Goal: Task Accomplishment & Management: Manage account settings

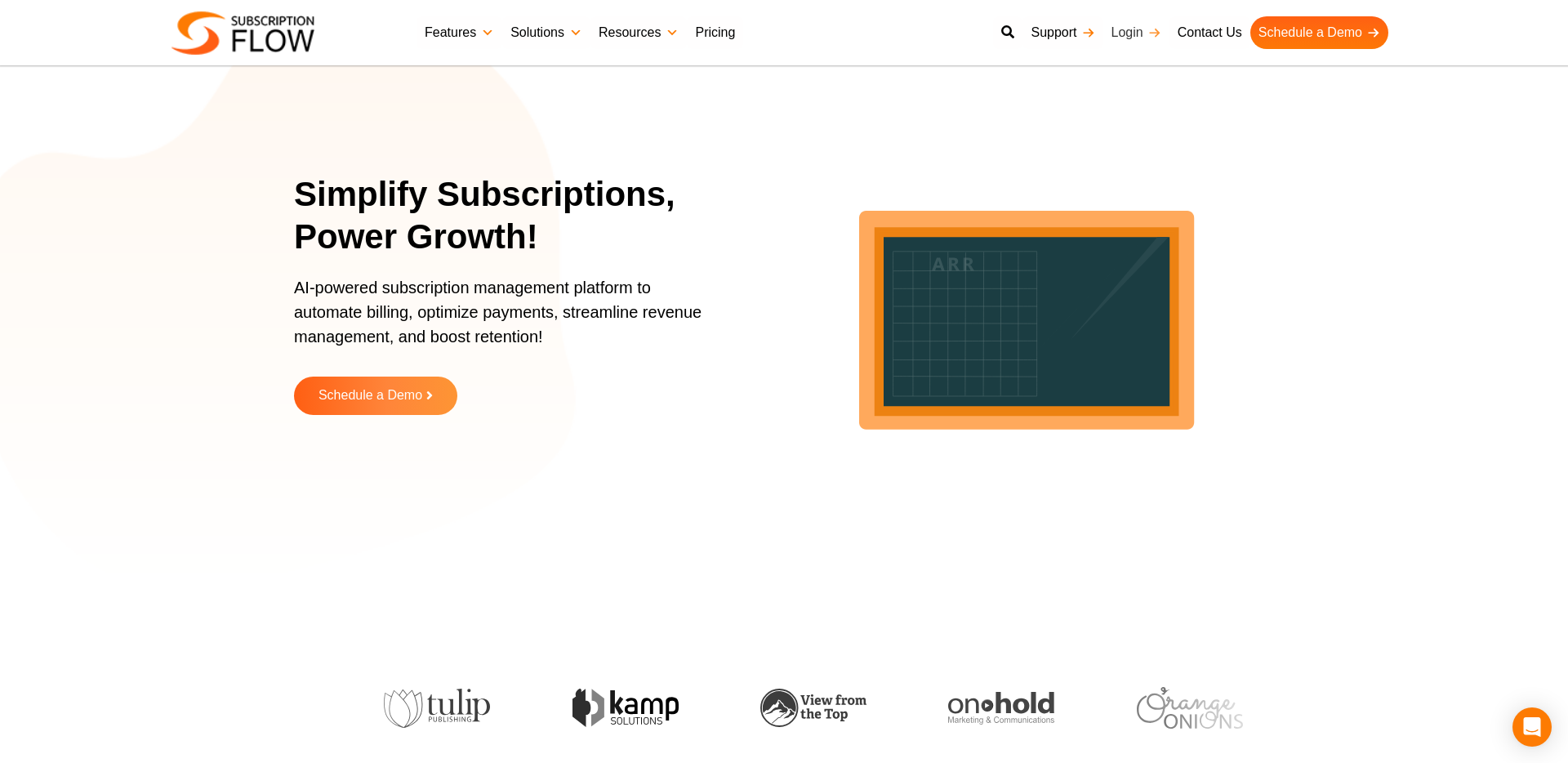
click at [1130, 25] on link "Login" at bounding box center [1136, 32] width 66 height 33
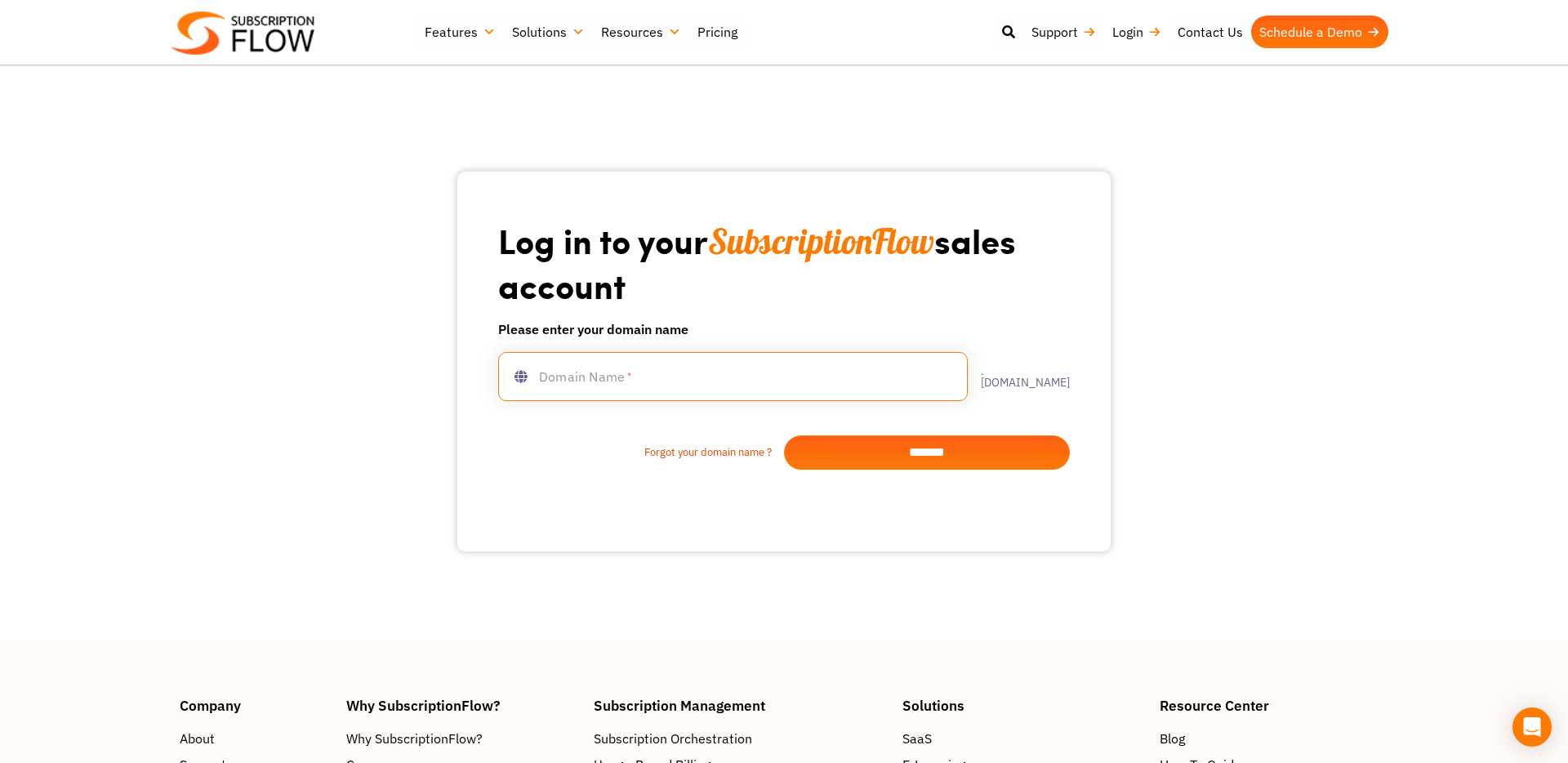
click at [676, 375] on input "text" at bounding box center [733, 376] width 470 height 49
type input "**********"
click at [919, 455] on input "*******" at bounding box center [927, 452] width 286 height 35
